Goal: Information Seeking & Learning: Learn about a topic

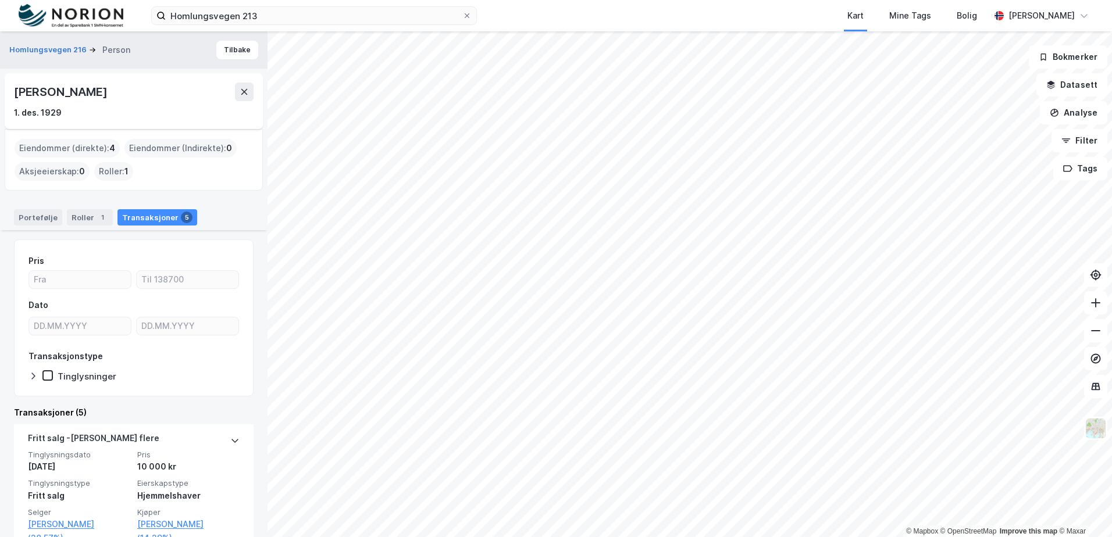
scroll to position [336, 0]
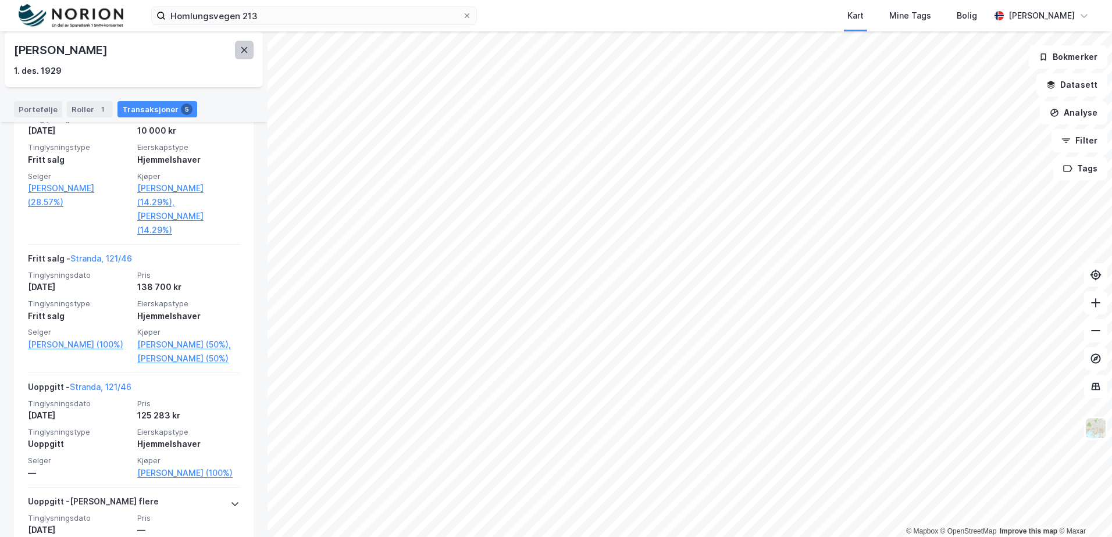
click at [244, 53] on icon at bounding box center [244, 49] width 9 height 9
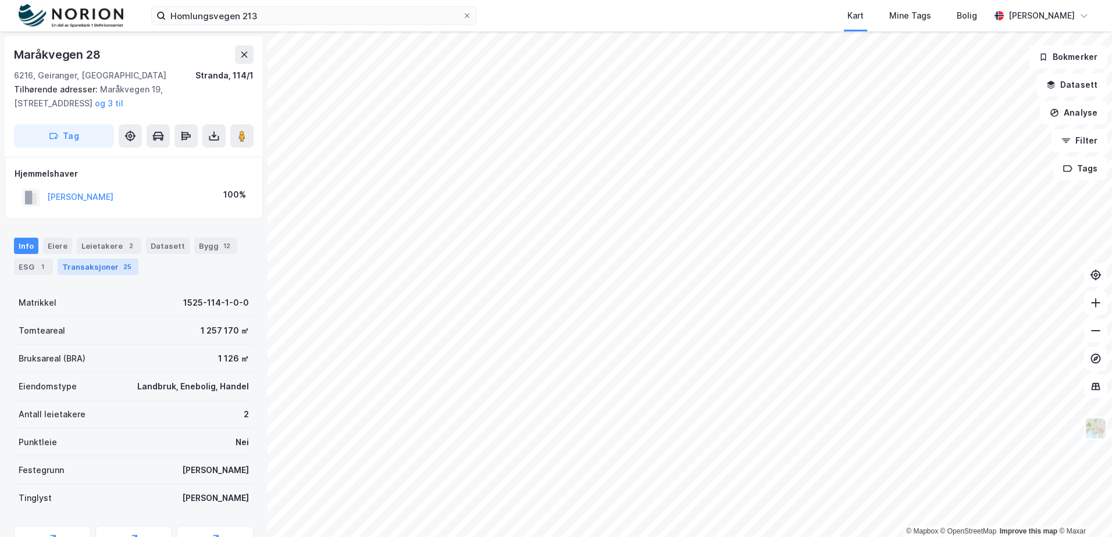
click at [113, 268] on div "Transaksjoner 25" at bounding box center [98, 267] width 81 height 16
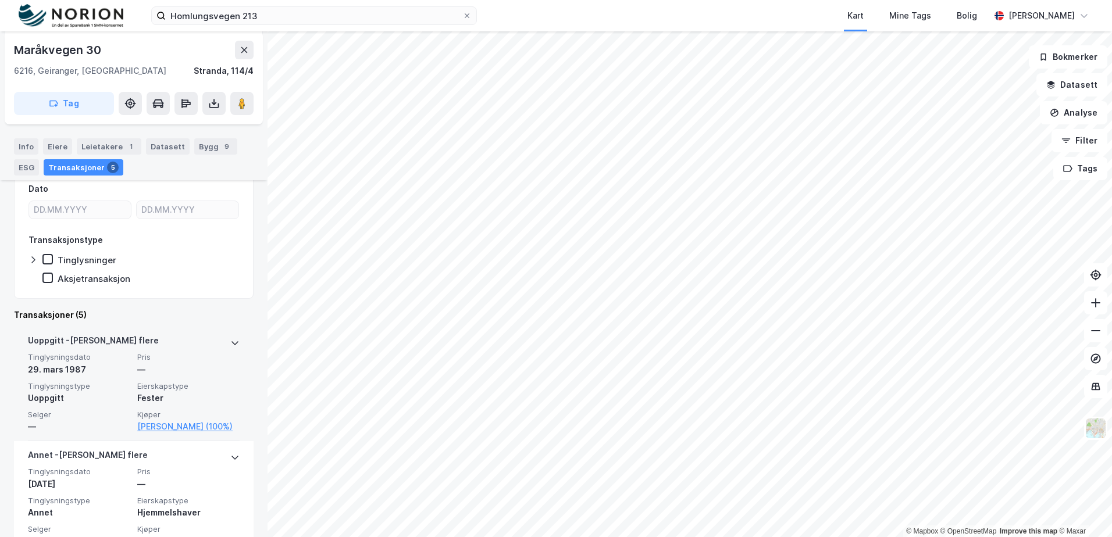
scroll to position [174, 0]
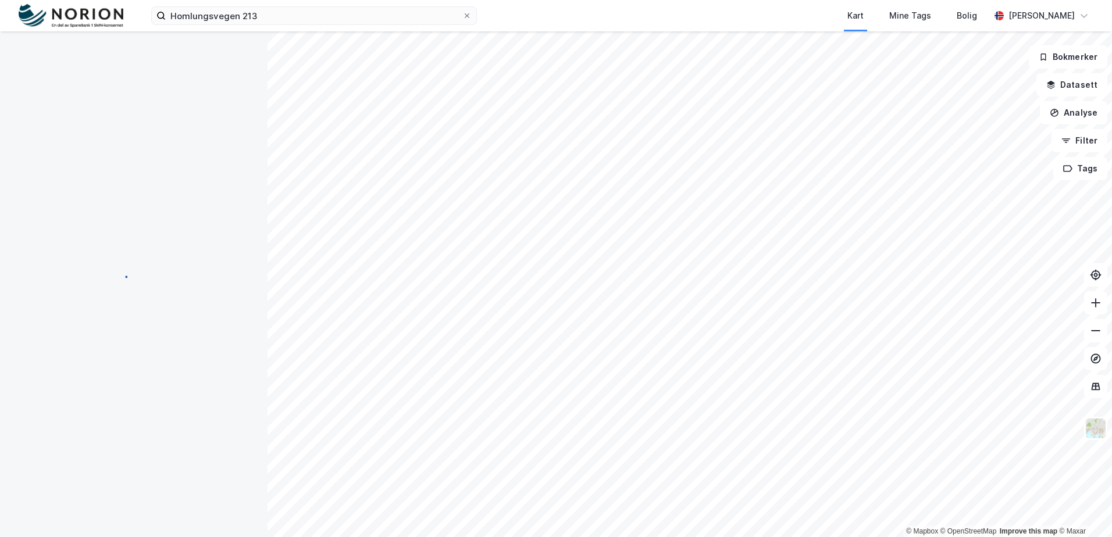
scroll to position [35, 0]
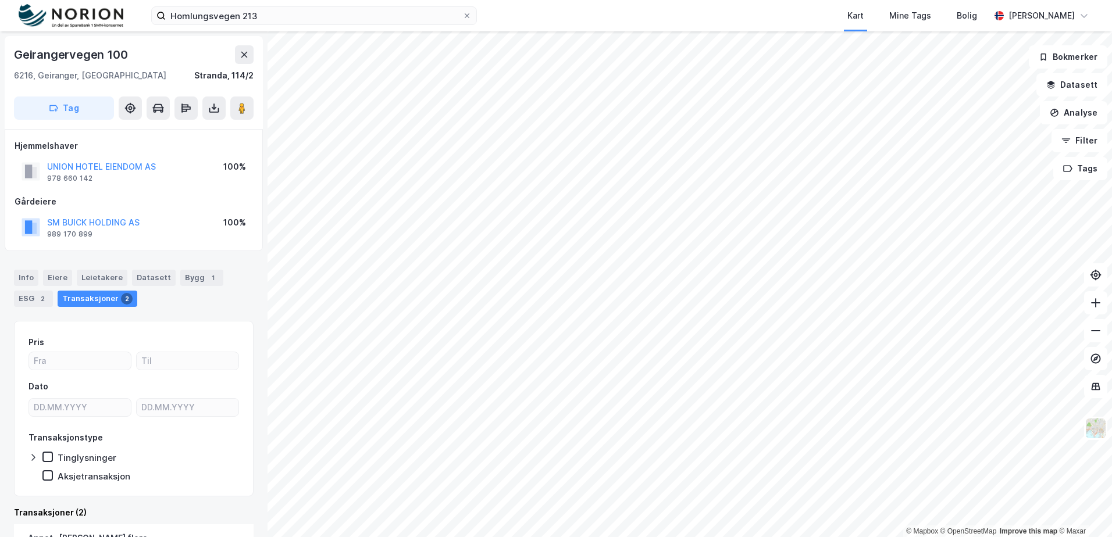
scroll to position [1, 0]
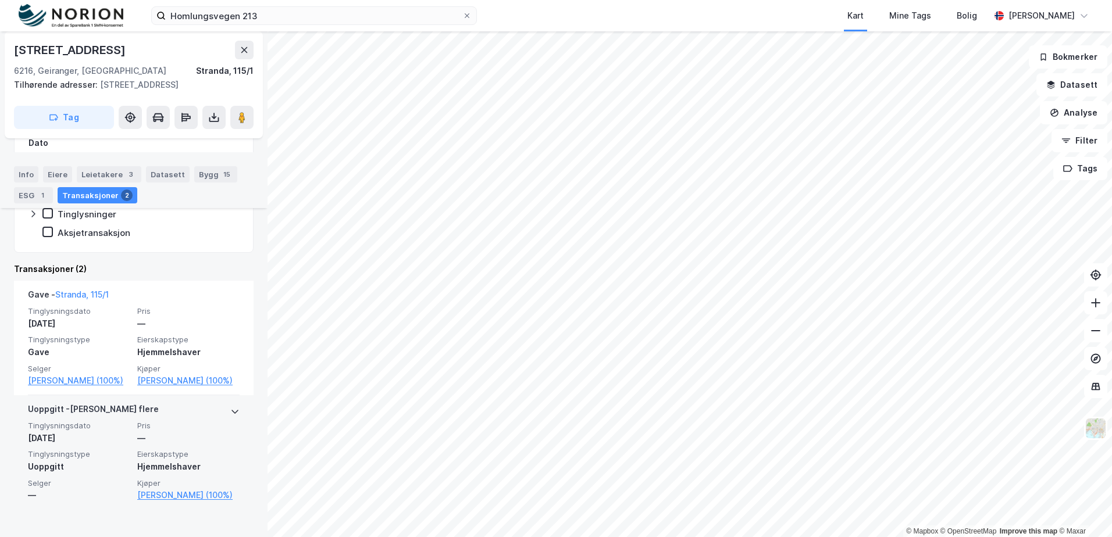
scroll to position [212, 0]
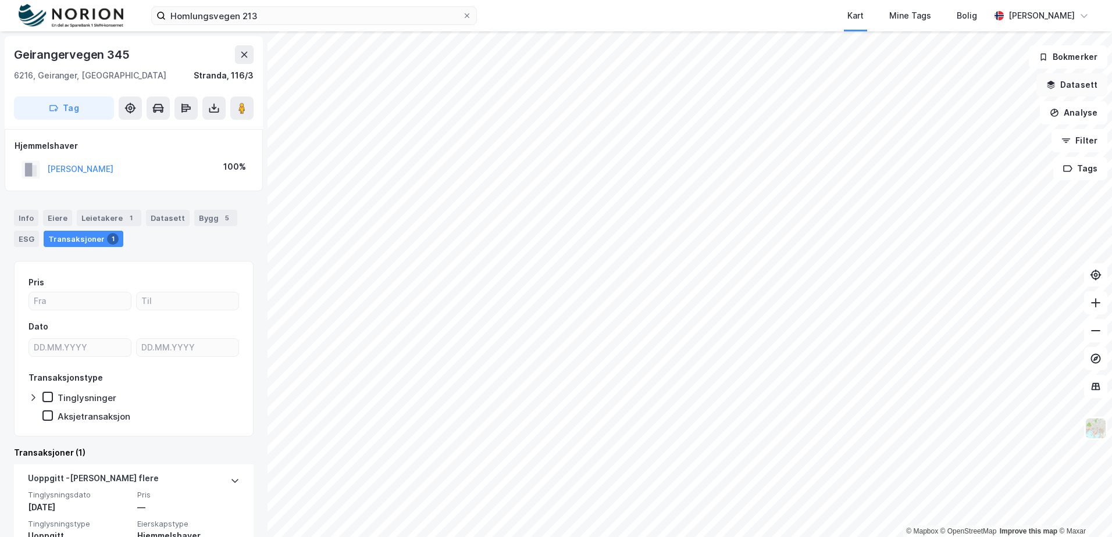
click at [1078, 87] on button "Datasett" at bounding box center [1071, 84] width 71 height 23
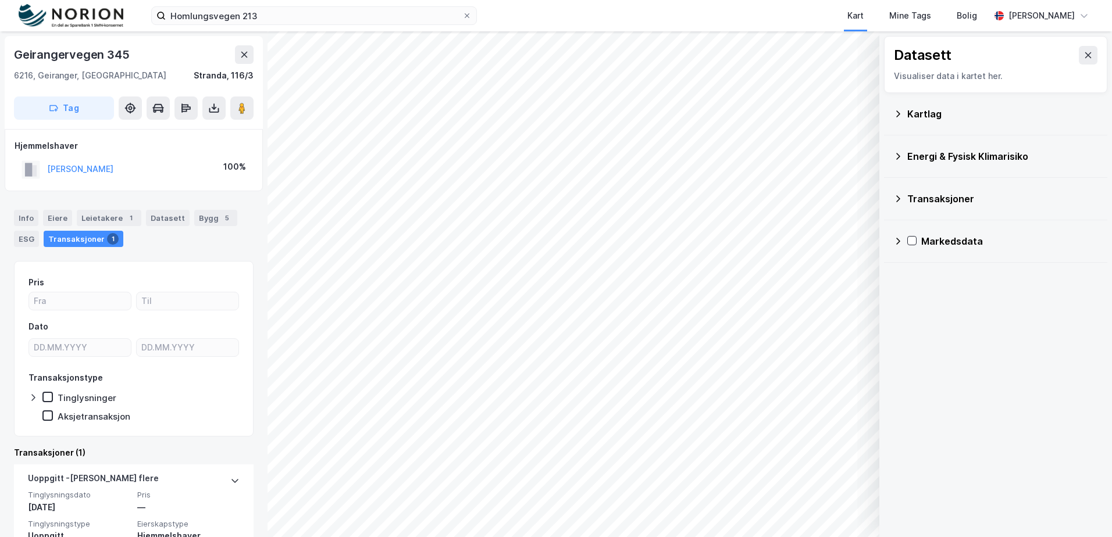
click at [905, 201] on div "Transaksjoner" at bounding box center [995, 199] width 205 height 28
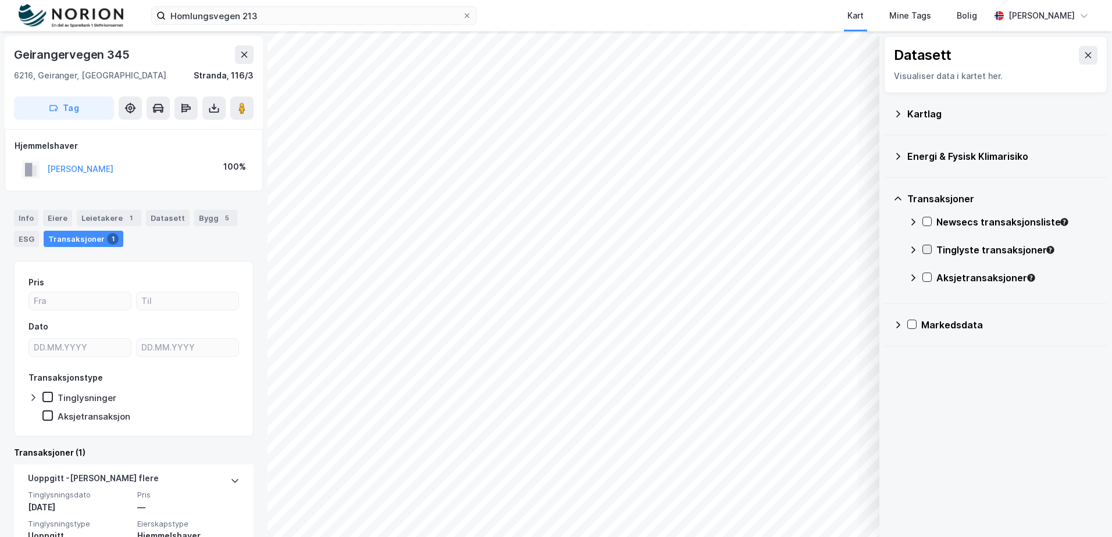
click at [927, 245] on icon at bounding box center [927, 249] width 8 height 8
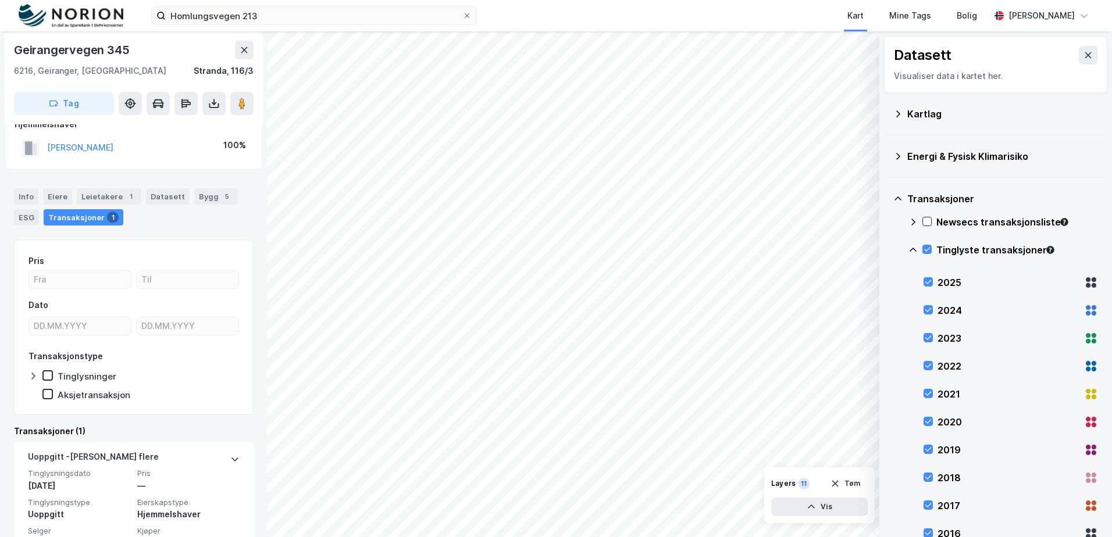
scroll to position [55, 0]
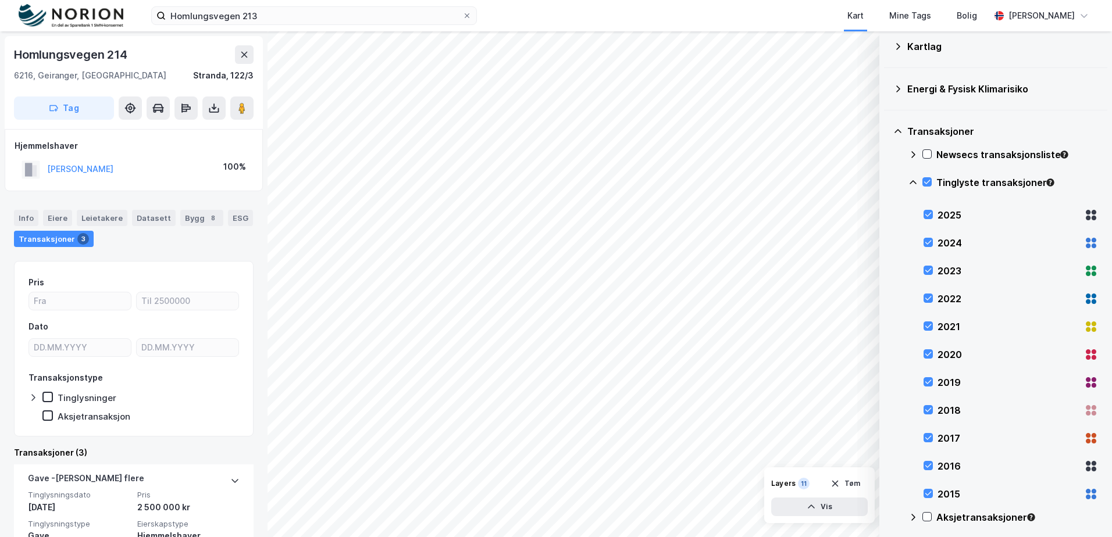
scroll to position [121, 0]
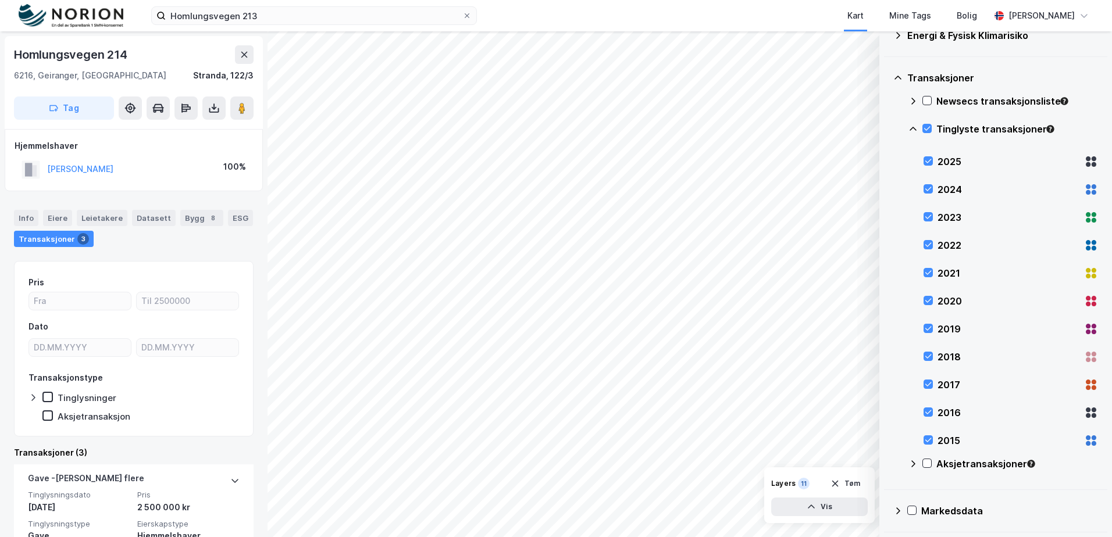
click at [933, 459] on div "Aksjetransaksjoner" at bounding box center [1003, 469] width 190 height 28
click at [929, 465] on icon at bounding box center [927, 463] width 8 height 8
click at [911, 446] on div "© Mapbox © OpenStreetMap Improve this map © Maxar Datasett Visualiser data i ka…" at bounding box center [556, 284] width 1112 height 506
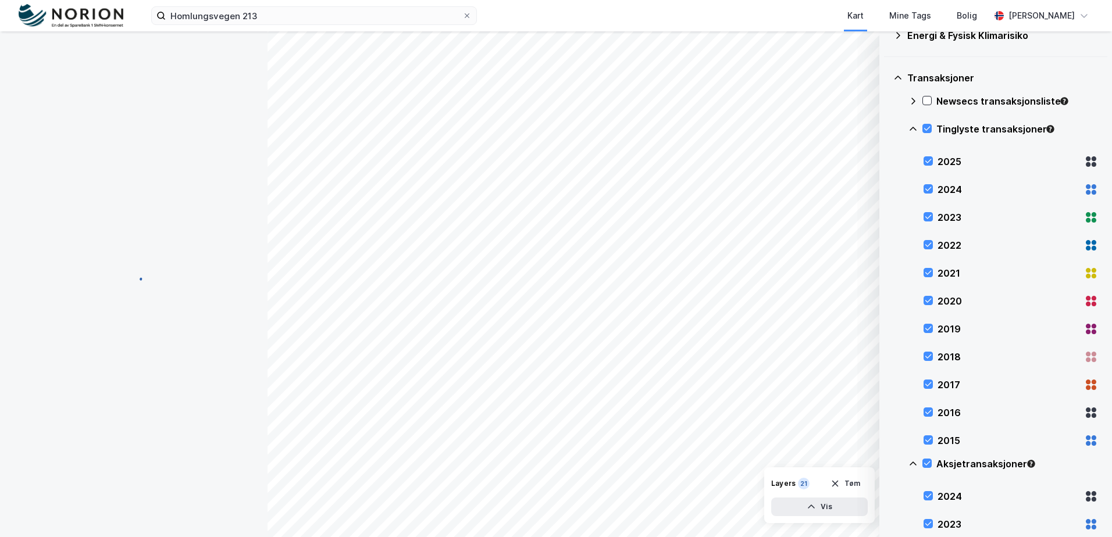
scroll to position [1, 0]
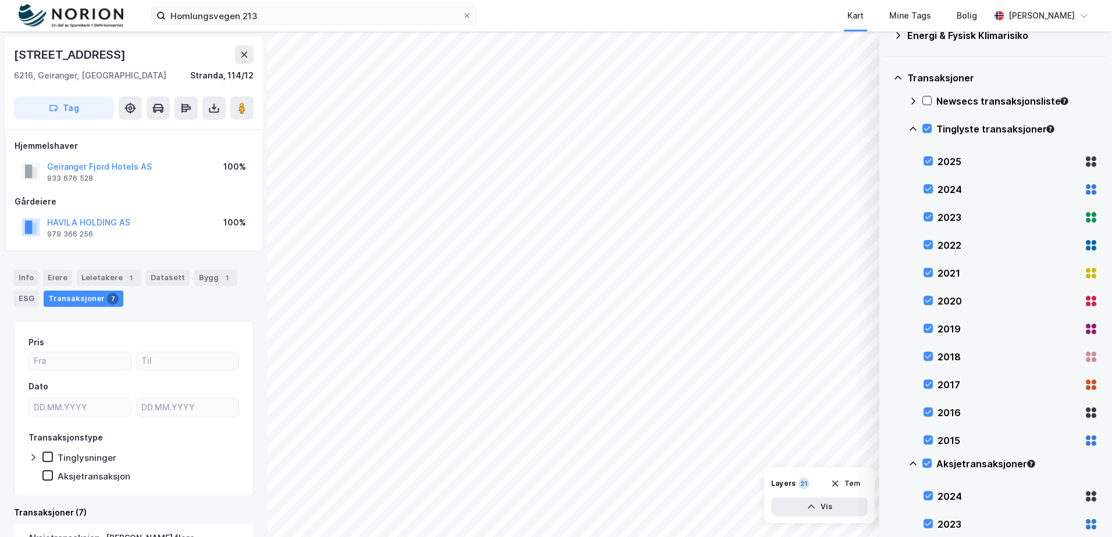
scroll to position [1, 0]
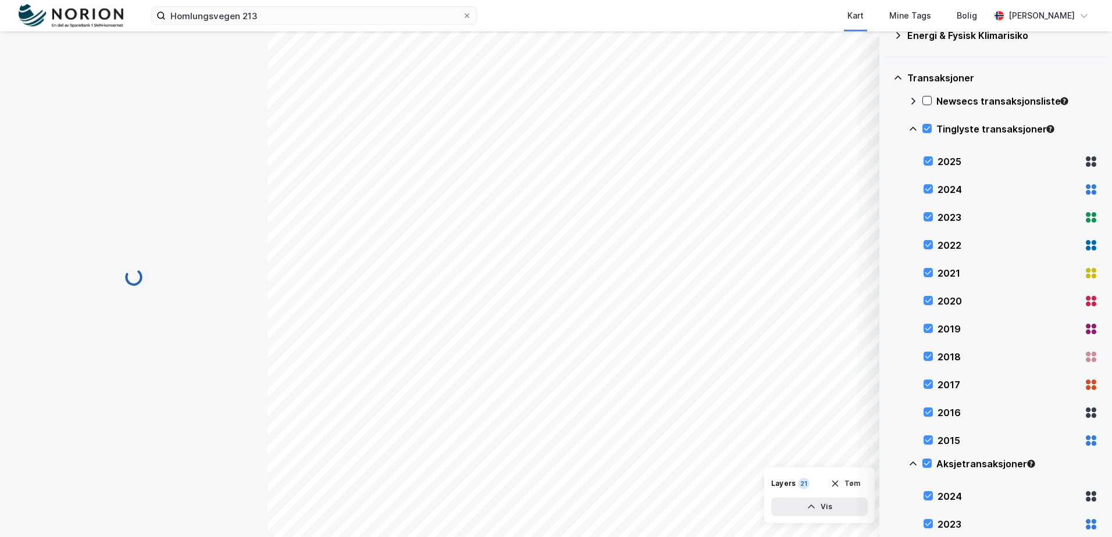
scroll to position [1, 0]
